Goal: Task Accomplishment & Management: Complete application form

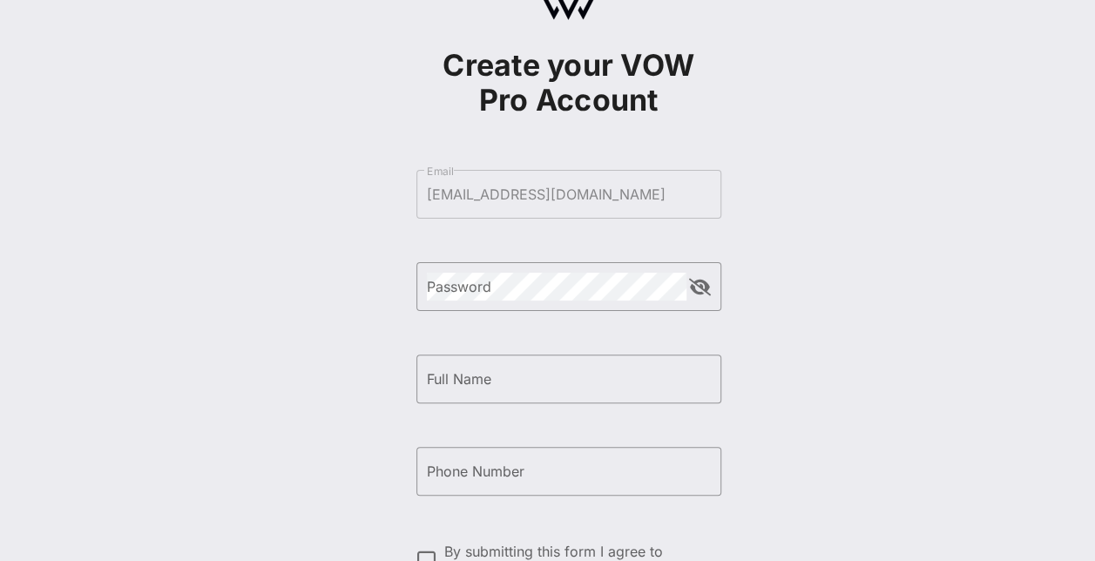
scroll to position [69, 0]
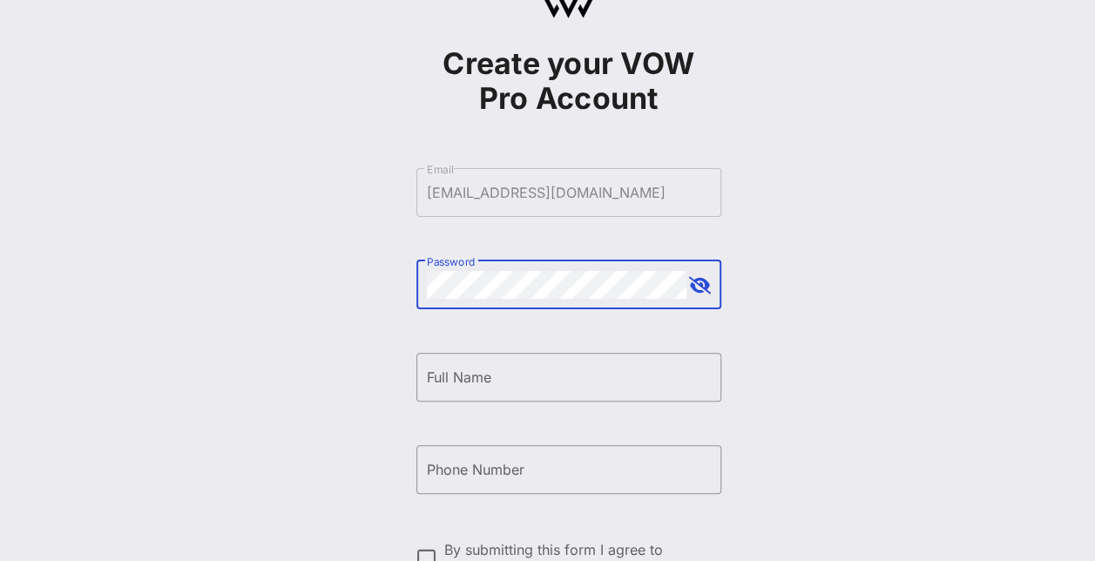
click at [697, 284] on button "append icon" at bounding box center [700, 285] width 22 height 17
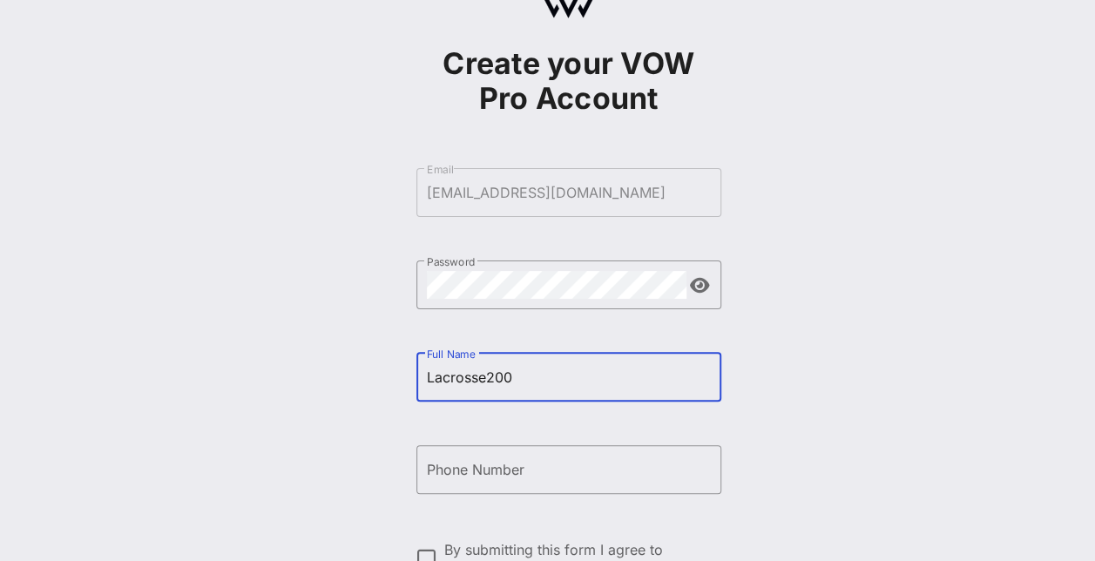
type input "Lacrosse200"
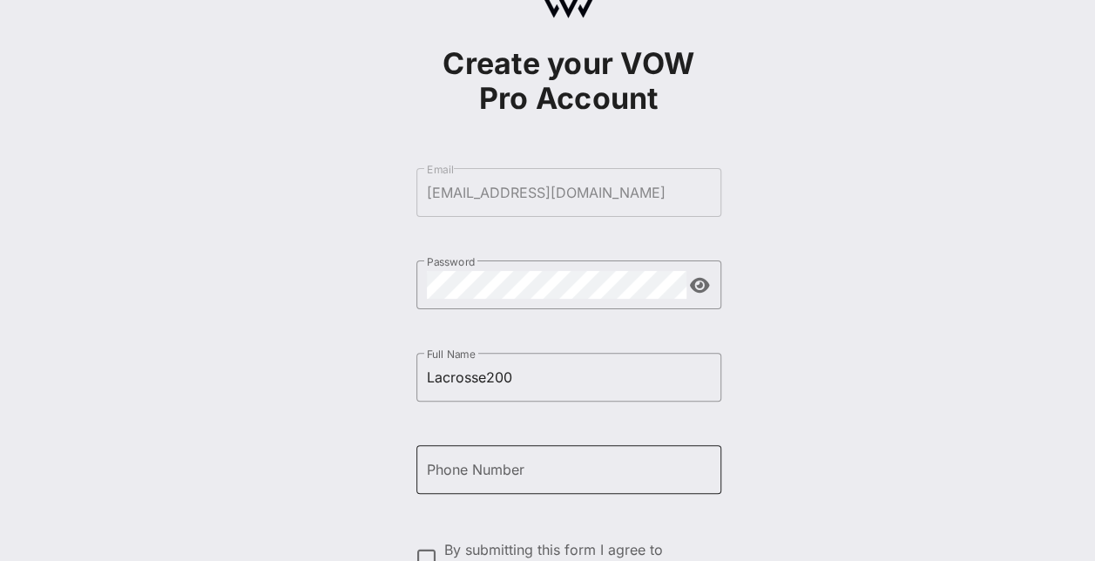
click at [535, 450] on div "Phone Number" at bounding box center [569, 469] width 284 height 49
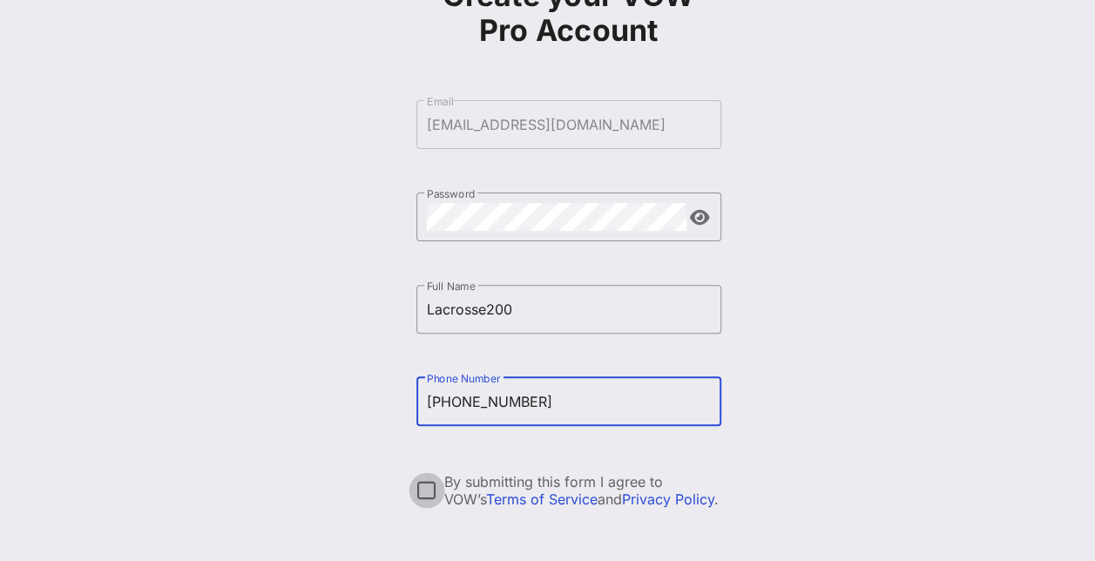
type input "+12408614247"
click at [440, 490] on div at bounding box center [427, 491] width 30 height 30
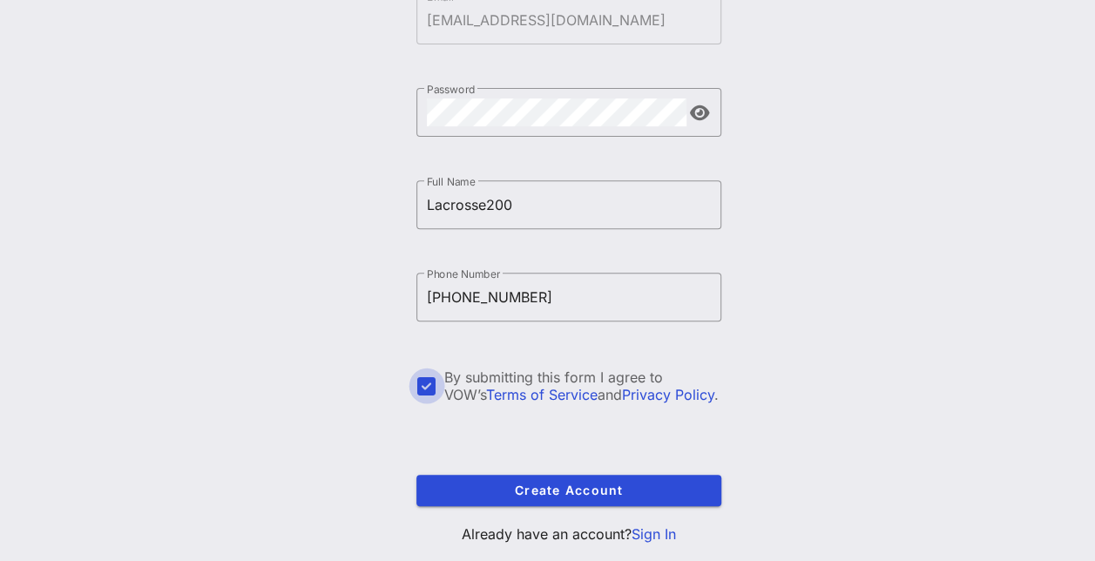
scroll to position [249, 0]
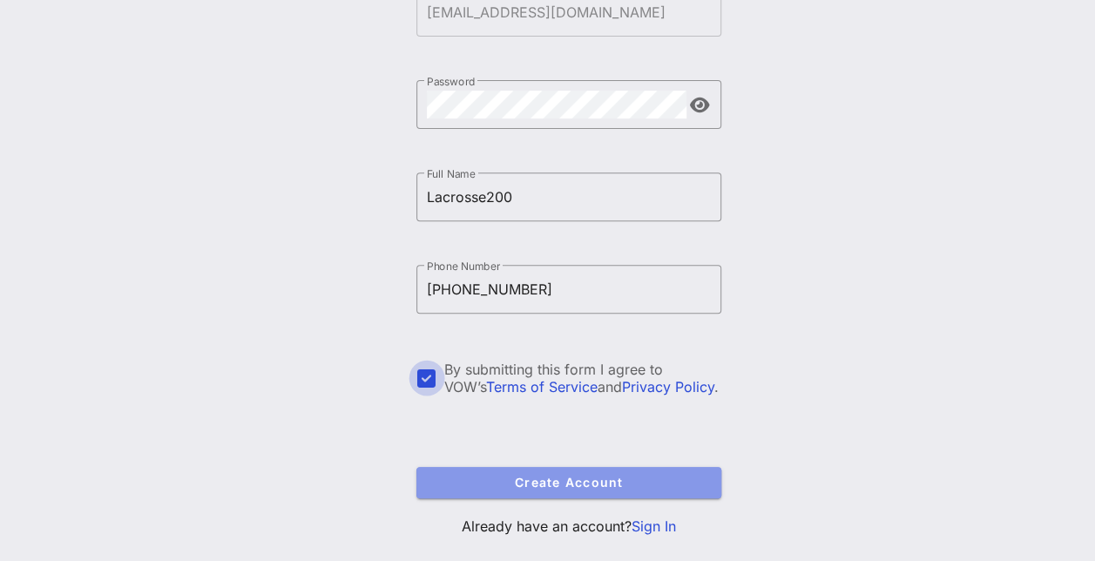
click at [440, 490] on button "Create Account" at bounding box center [568, 482] width 305 height 31
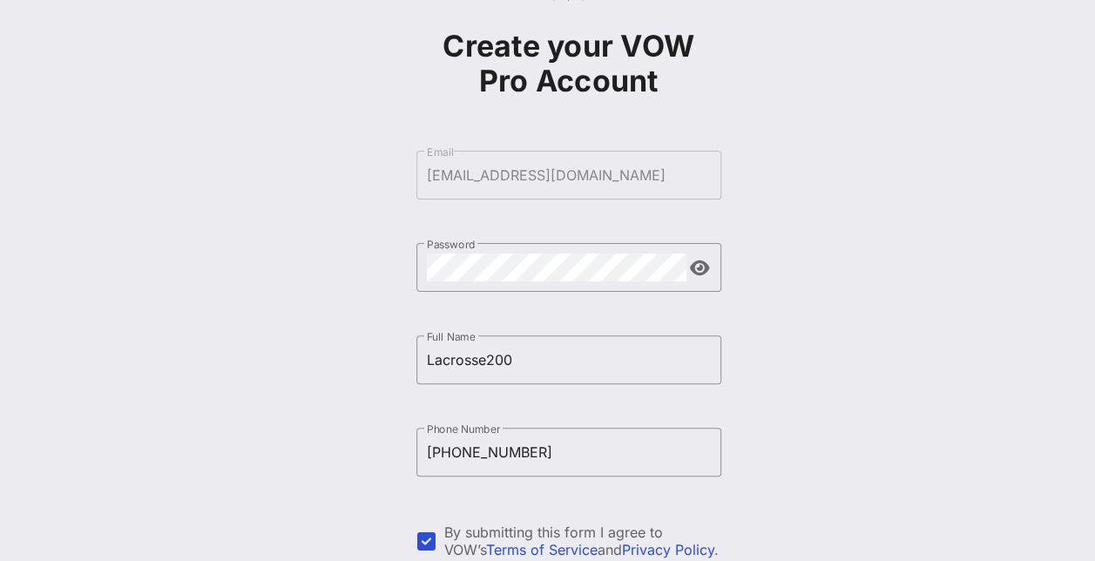
scroll to position [85, 0]
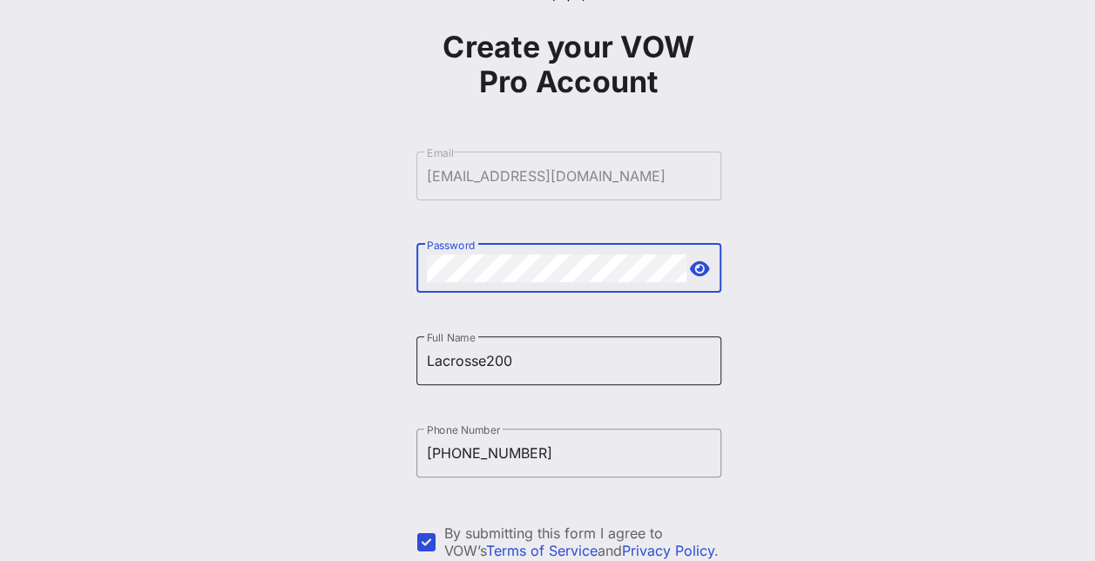
click at [547, 364] on input "Lacrosse200" at bounding box center [569, 361] width 284 height 28
type input "Lacrosse200!"
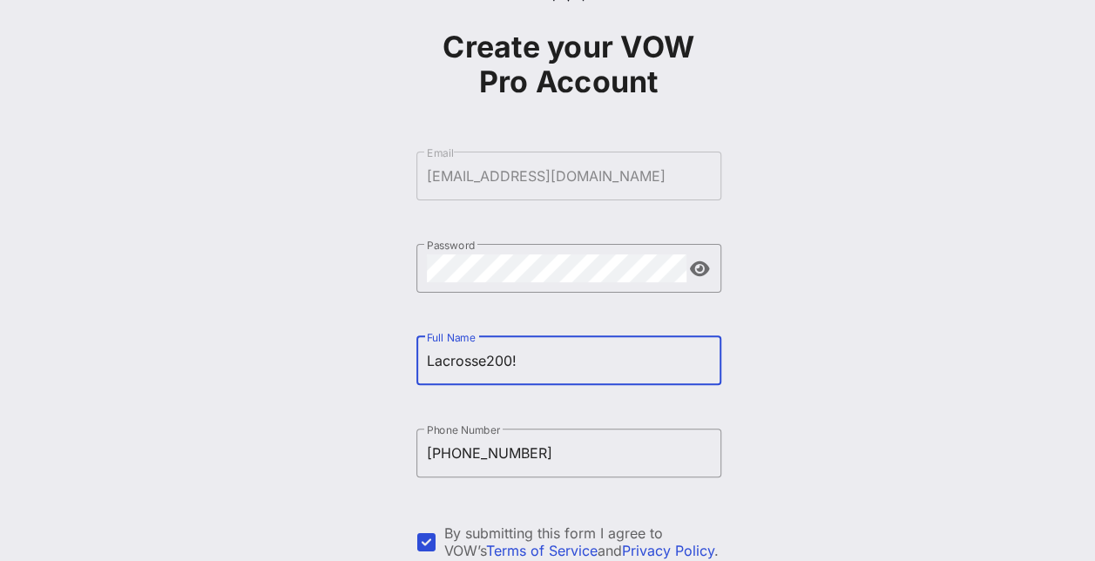
scroll to position [284, 0]
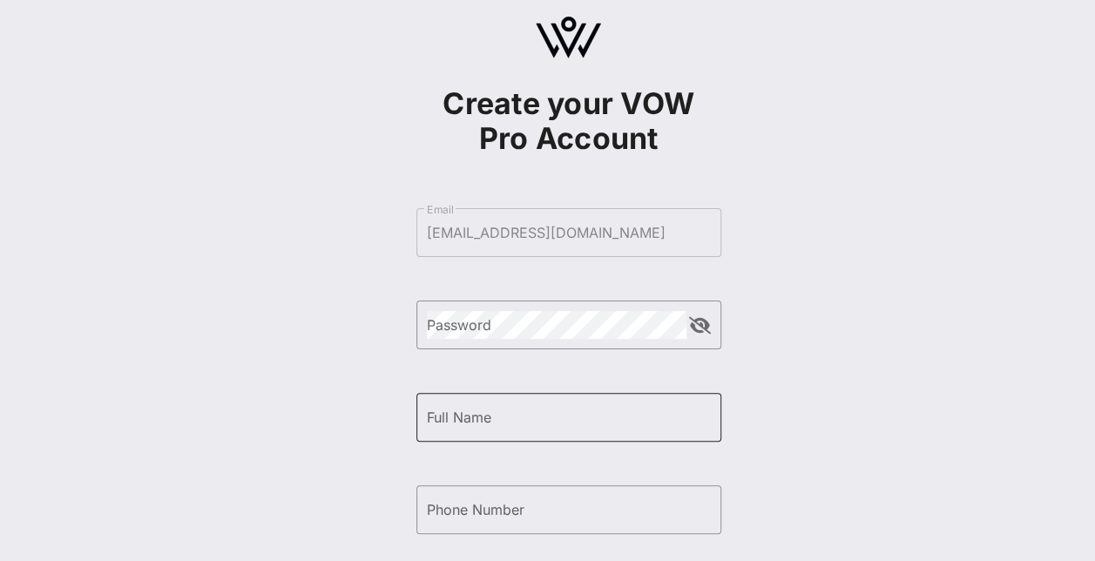
scroll to position [41, 0]
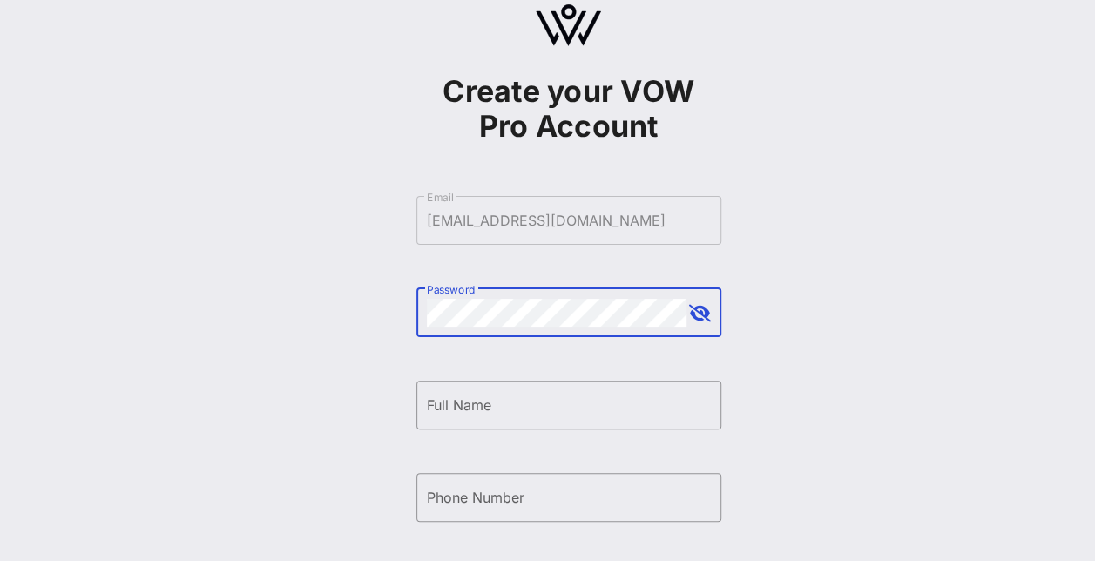
click at [700, 314] on button "append icon" at bounding box center [700, 313] width 22 height 17
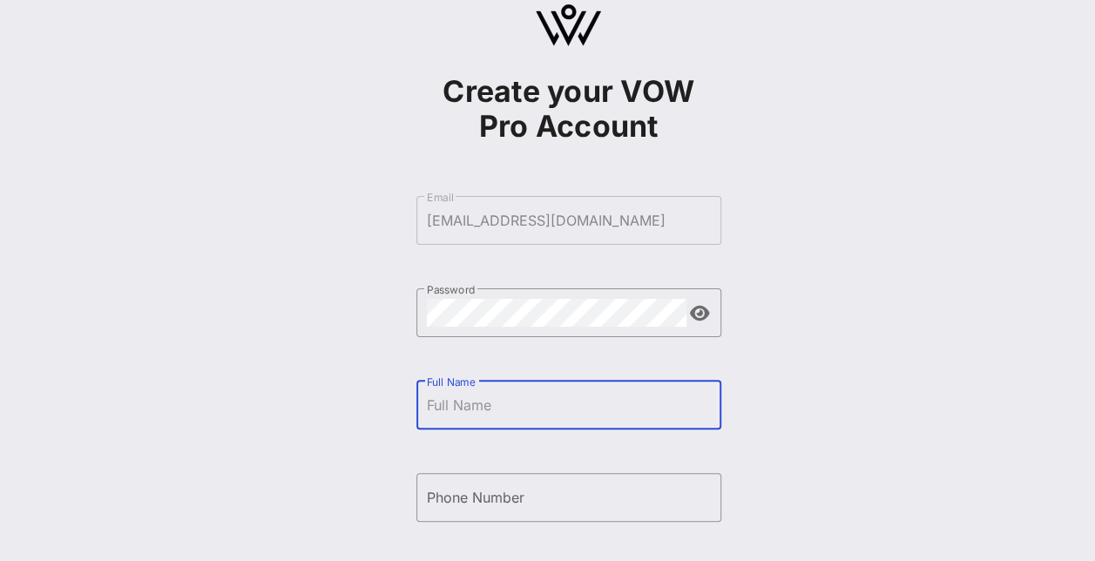
click at [558, 396] on input "Full Name" at bounding box center [569, 405] width 284 height 28
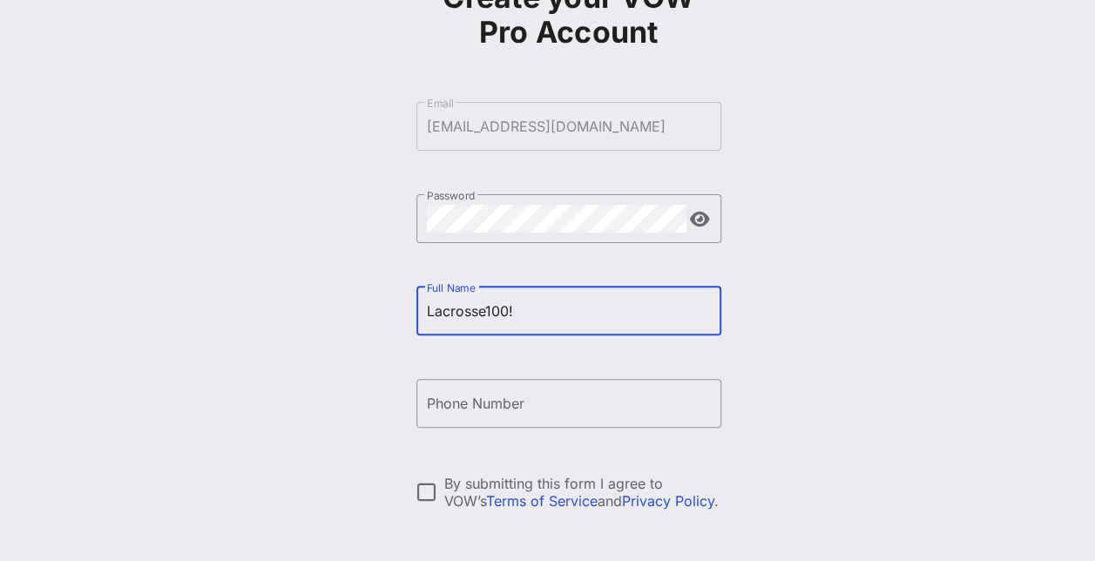
scroll to position [136, 0]
type input "Lacrosse100!"
click at [556, 396] on input "Phone Number" at bounding box center [569, 403] width 284 height 28
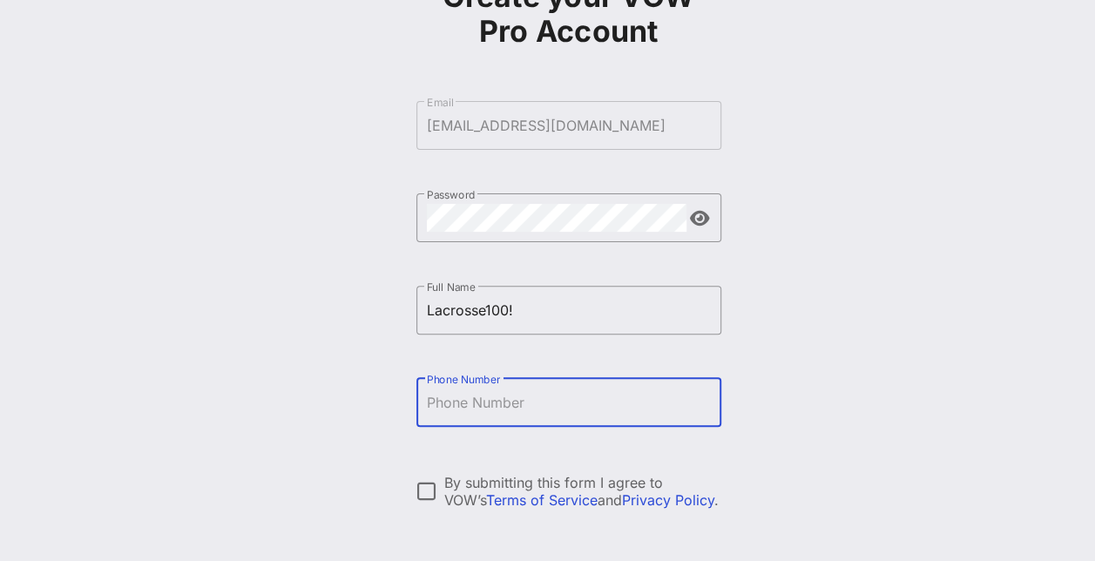
type input "[PHONE_NUMBER]"
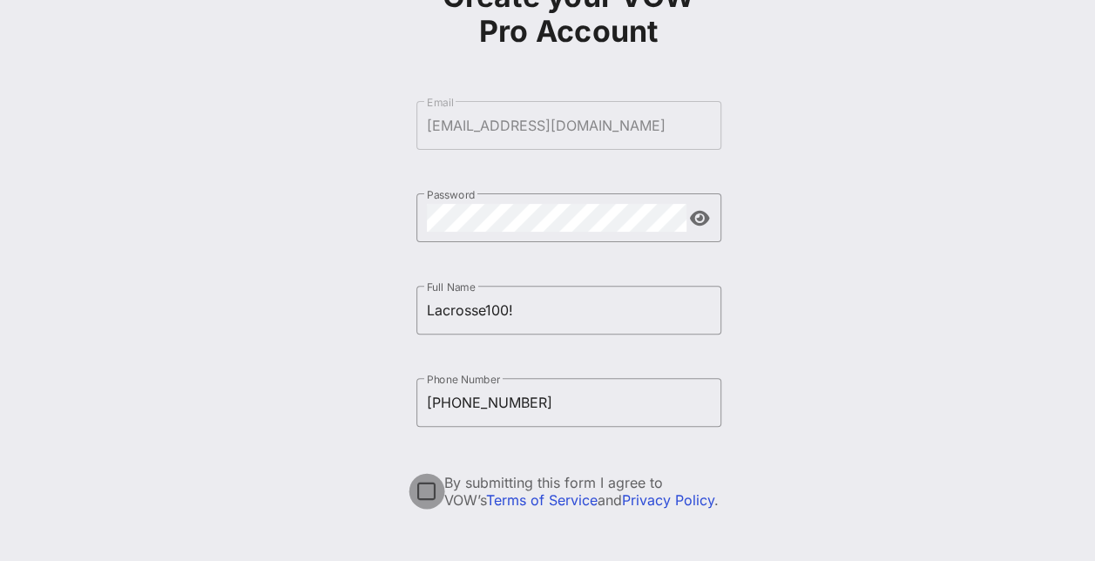
click at [435, 488] on div at bounding box center [427, 492] width 30 height 30
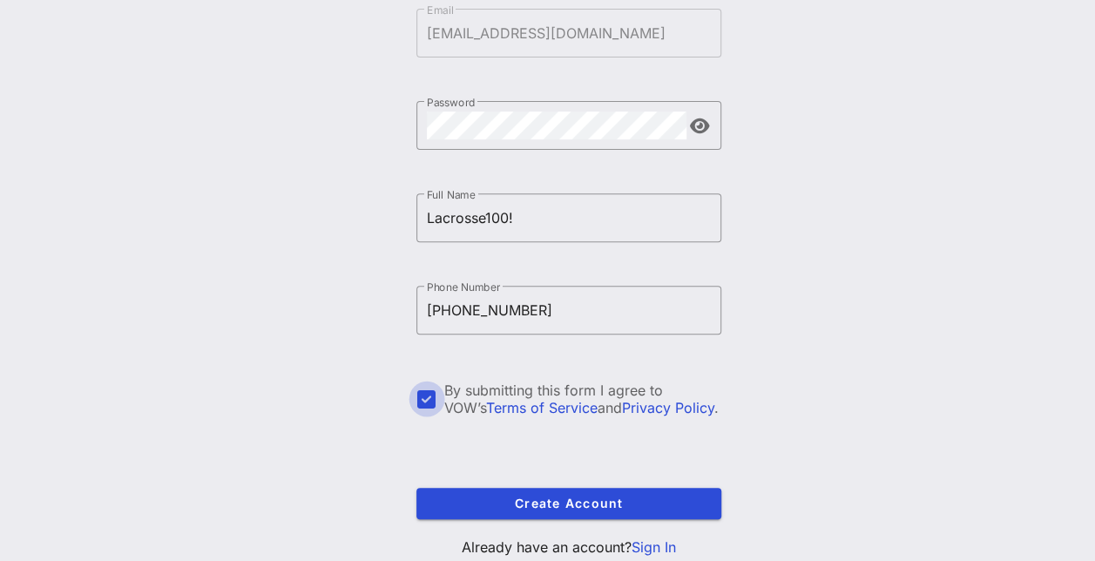
scroll to position [232, 0]
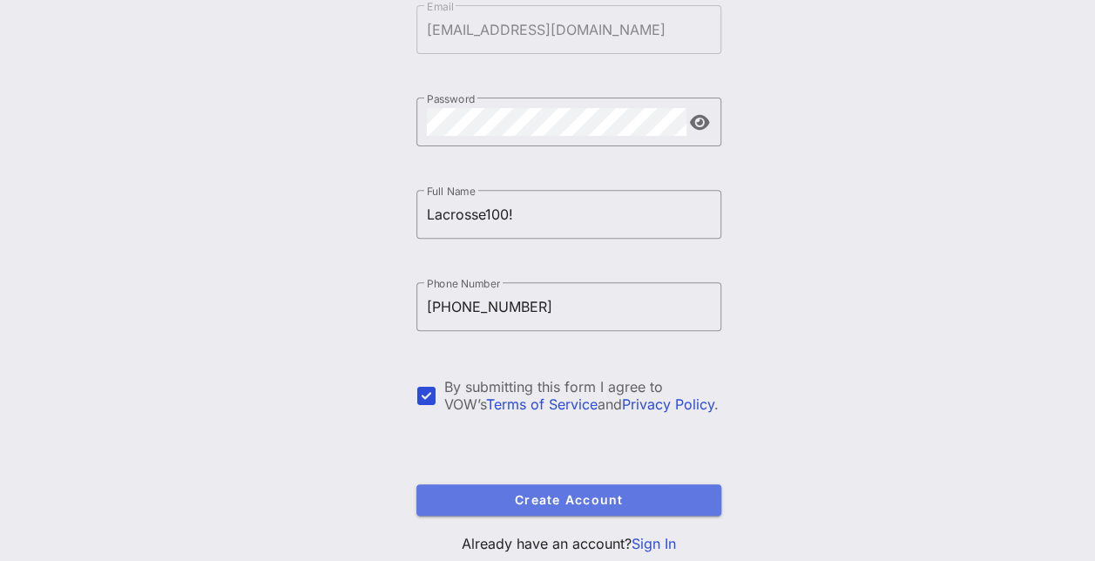
click at [462, 500] on span "Create Account" at bounding box center [568, 499] width 277 height 15
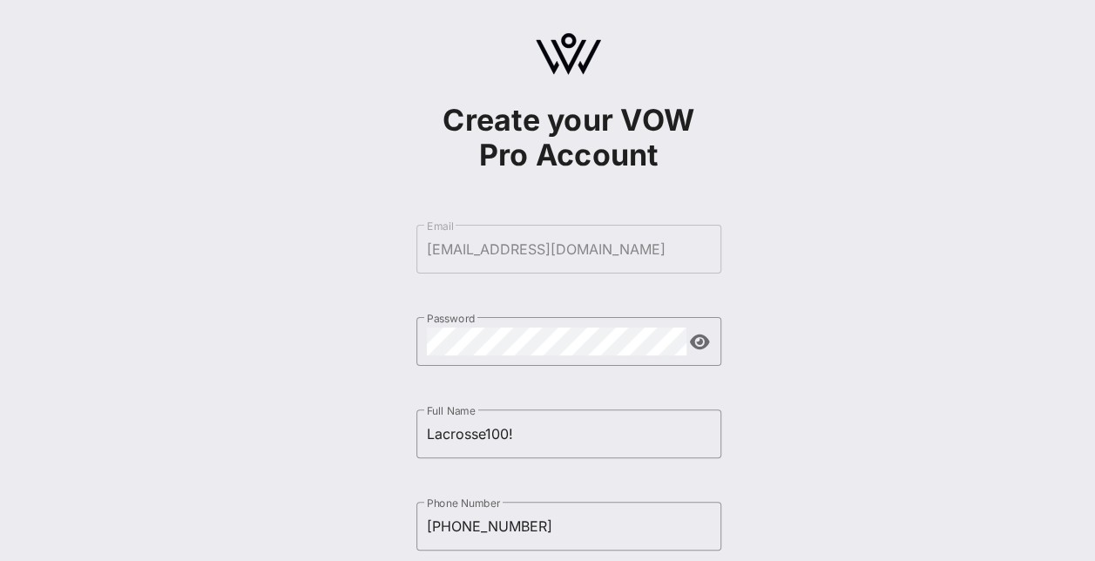
scroll to position [0, 0]
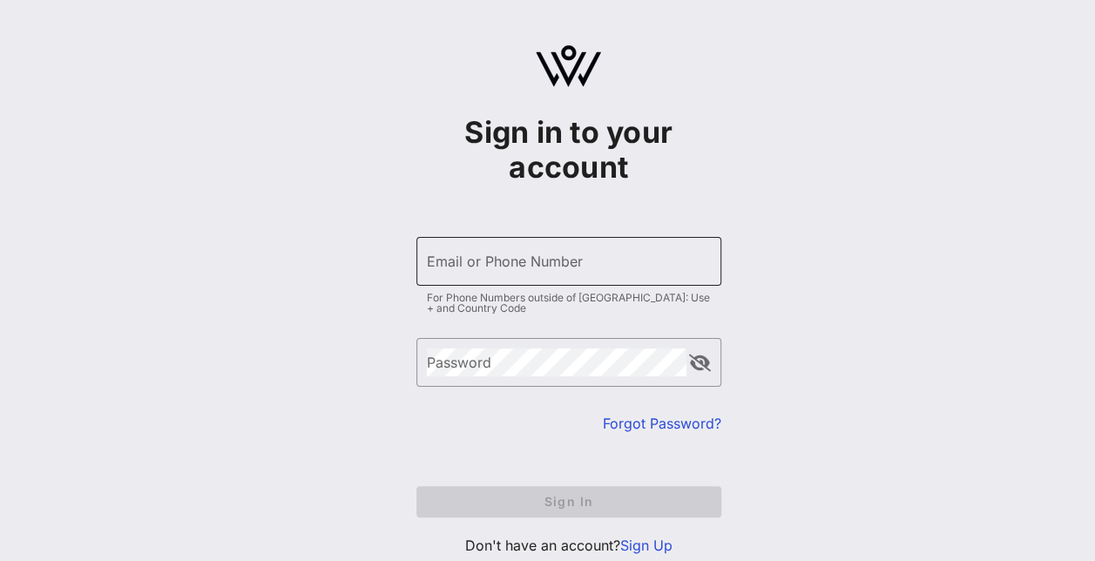
click at [575, 240] on div "Email or Phone Number" at bounding box center [569, 261] width 284 height 49
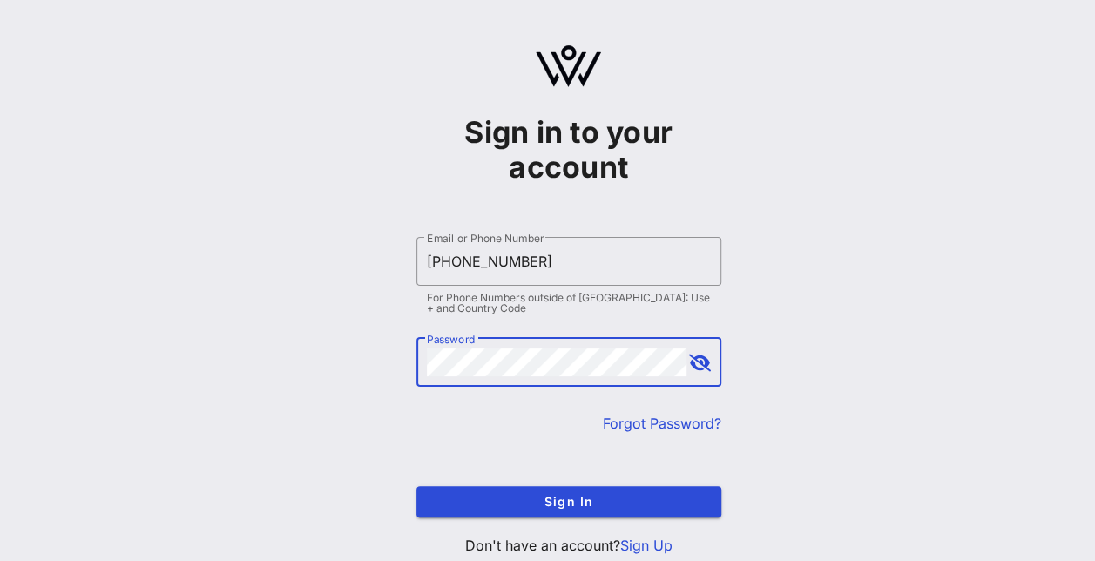
click at [697, 359] on button "append icon" at bounding box center [700, 363] width 22 height 17
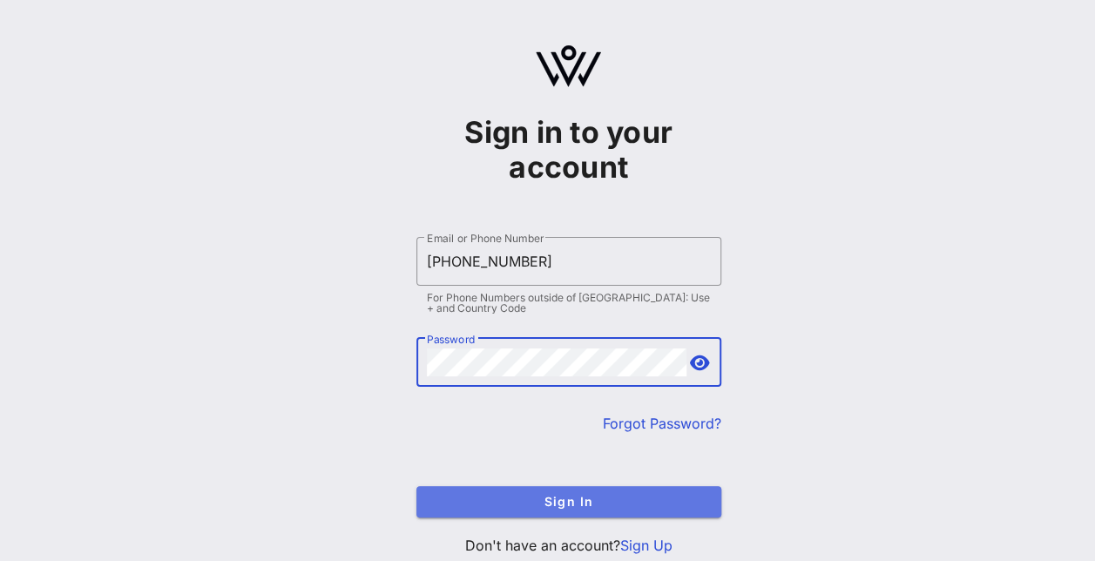
click at [585, 502] on span "Sign In" at bounding box center [568, 501] width 277 height 15
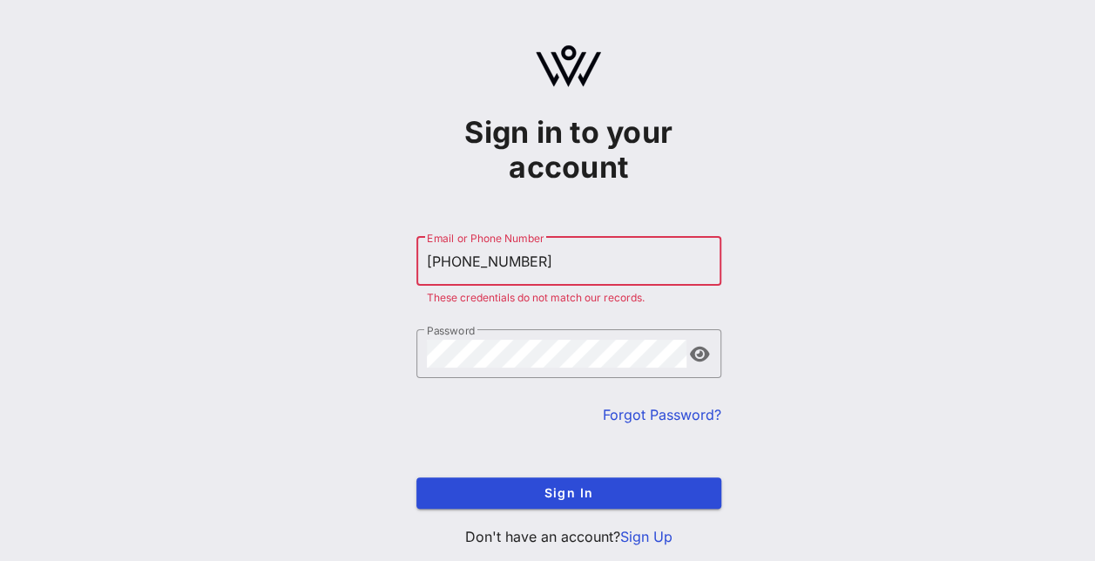
click at [514, 275] on div "Email or Phone Number [PHONE_NUMBER]" at bounding box center [569, 261] width 284 height 49
type input "[EMAIL_ADDRESS][DOMAIN_NAME]"
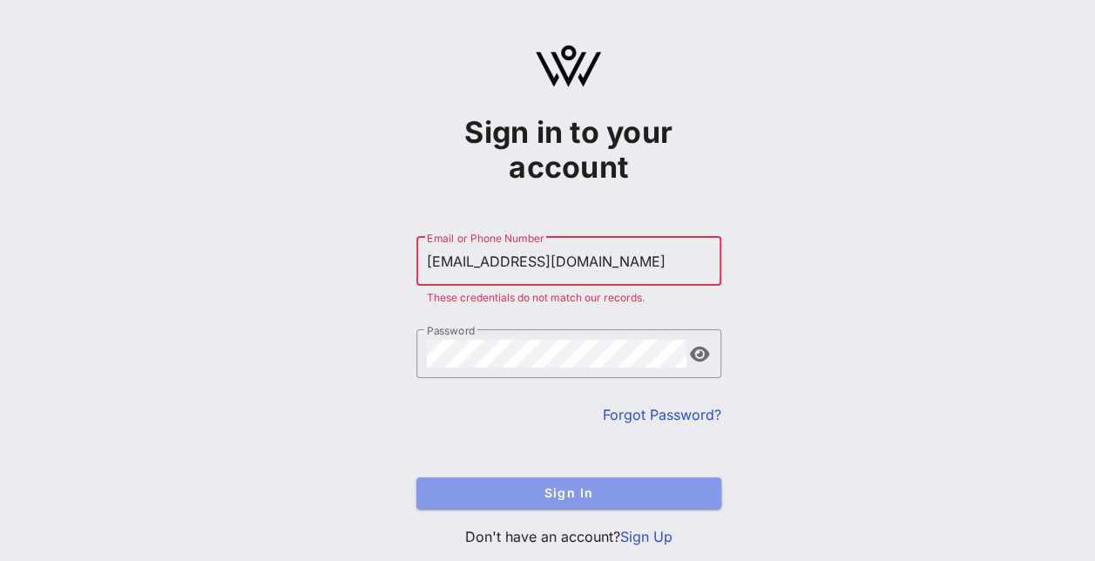
click at [553, 483] on button "Sign In" at bounding box center [568, 492] width 305 height 31
